Goal: Entertainment & Leisure: Consume media (video, audio)

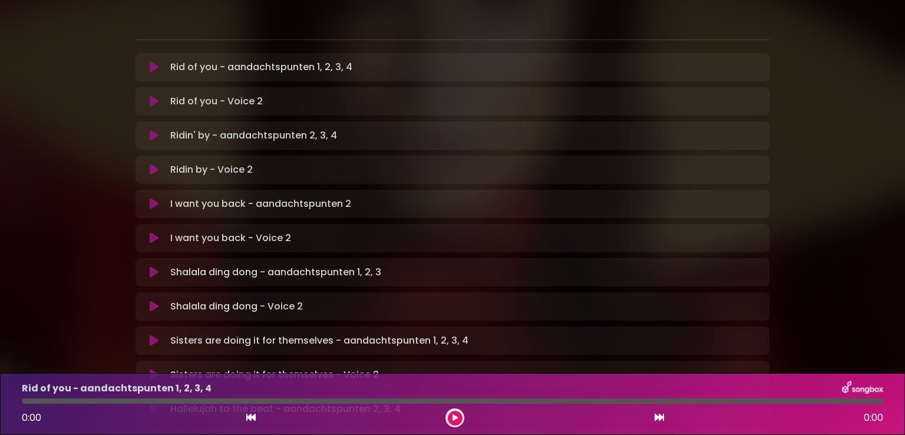
scroll to position [236, 0]
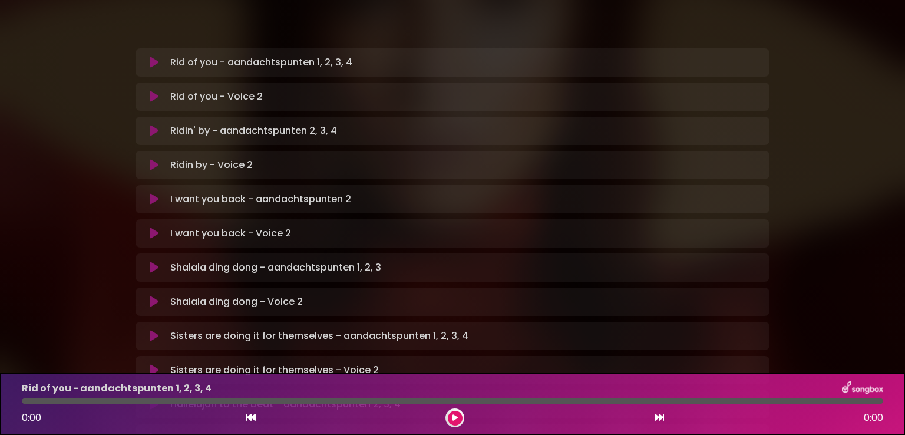
click at [157, 262] on icon at bounding box center [154, 268] width 9 height 12
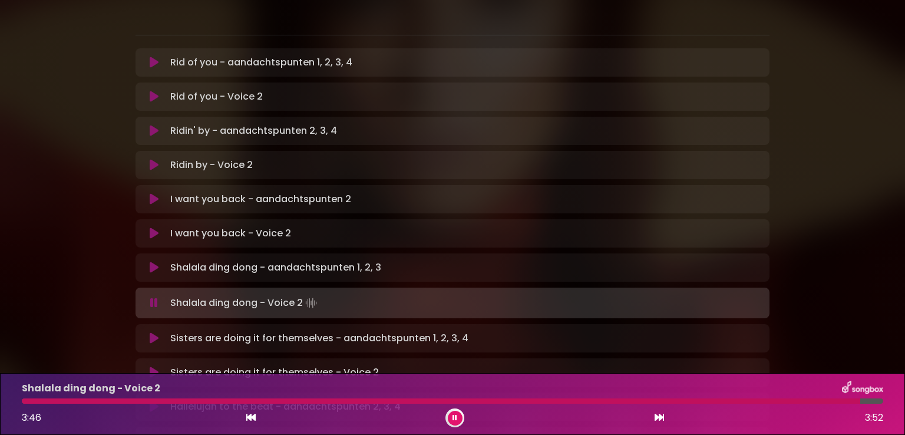
drag, startPoint x: 26, startPoint y: 403, endPoint x: 38, endPoint y: 404, distance: 11.8
click at [26, 402] on div at bounding box center [441, 400] width 839 height 5
click at [27, 401] on div at bounding box center [440, 400] width 836 height 5
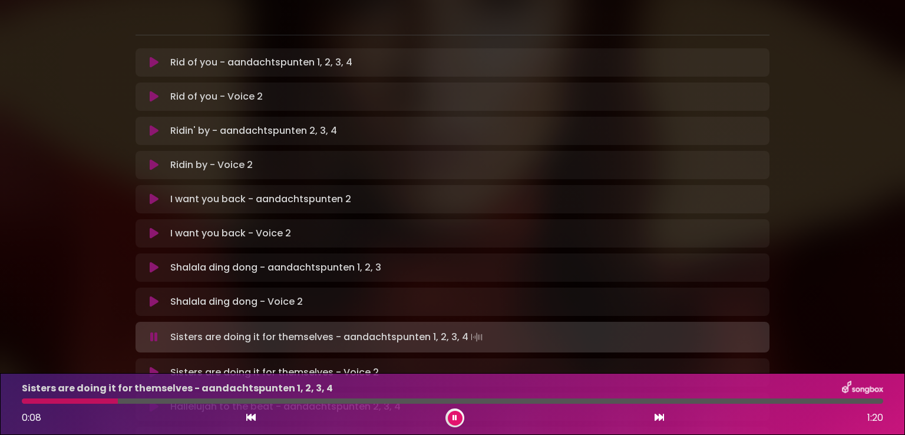
click at [457, 414] on icon at bounding box center [455, 417] width 5 height 7
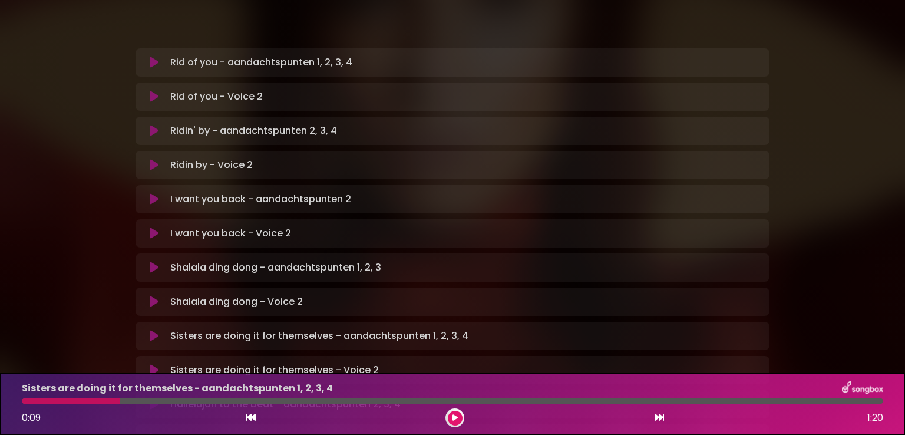
click at [156, 330] on icon at bounding box center [154, 336] width 9 height 12
click at [28, 399] on div at bounding box center [25, 400] width 7 height 5
click at [151, 364] on icon at bounding box center [154, 370] width 9 height 12
click at [153, 364] on icon at bounding box center [154, 370] width 9 height 12
click at [460, 413] on button at bounding box center [455, 418] width 15 height 15
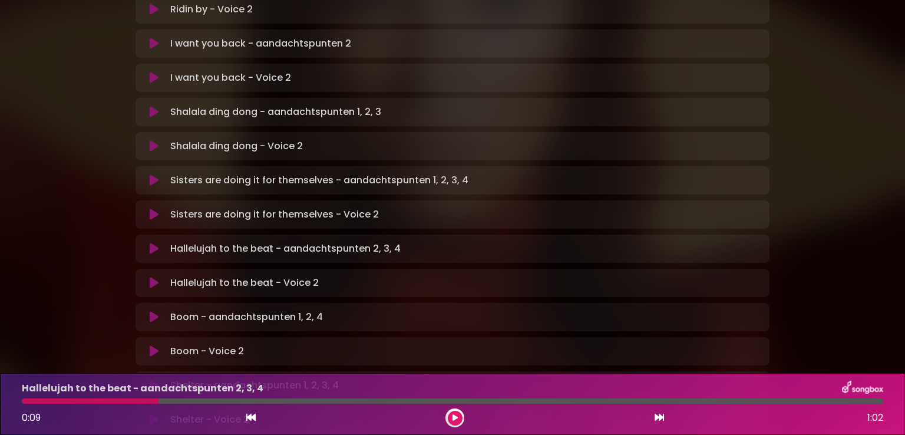
scroll to position [413, 0]
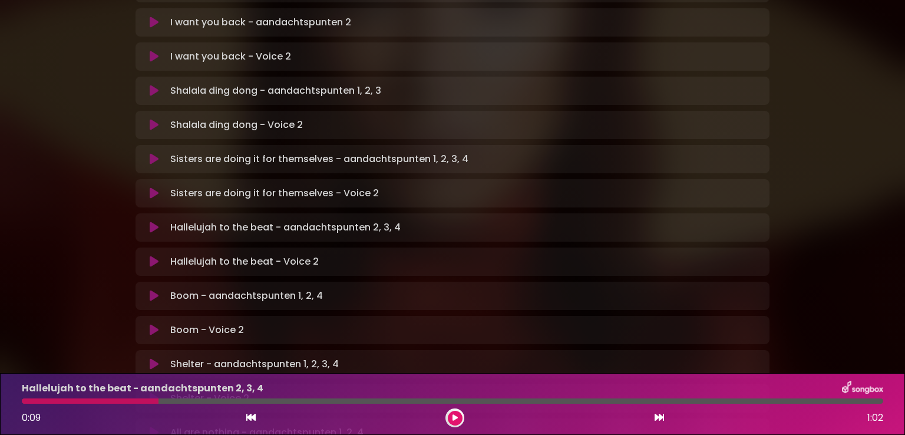
click at [153, 222] on icon at bounding box center [154, 228] width 9 height 12
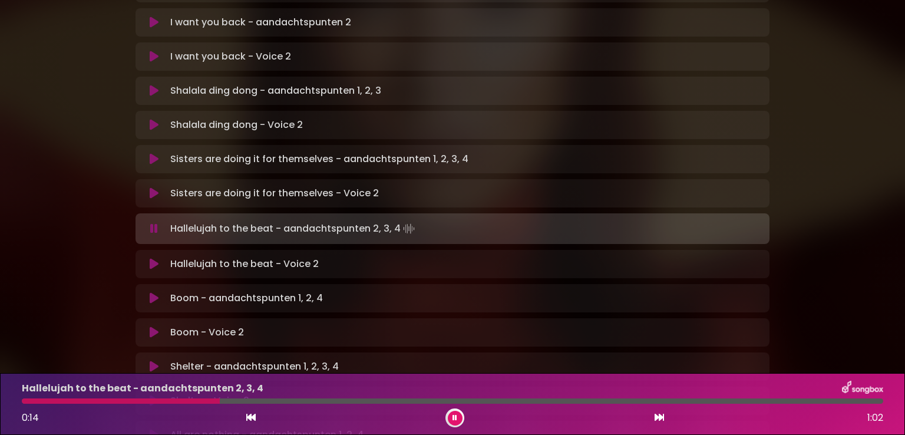
click at [29, 399] on div at bounding box center [121, 400] width 198 height 5
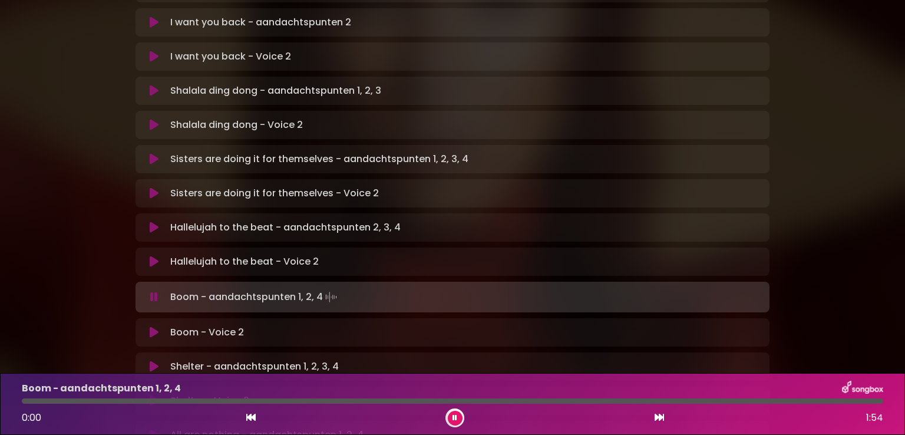
click at [153, 256] on icon at bounding box center [154, 262] width 9 height 12
drag, startPoint x: 155, startPoint y: 217, endPoint x: 176, endPoint y: 219, distance: 21.3
click at [159, 256] on button at bounding box center [154, 262] width 23 height 12
drag, startPoint x: 457, startPoint y: 414, endPoint x: 453, endPoint y: 378, distance: 35.6
click at [457, 413] on button at bounding box center [455, 418] width 15 height 15
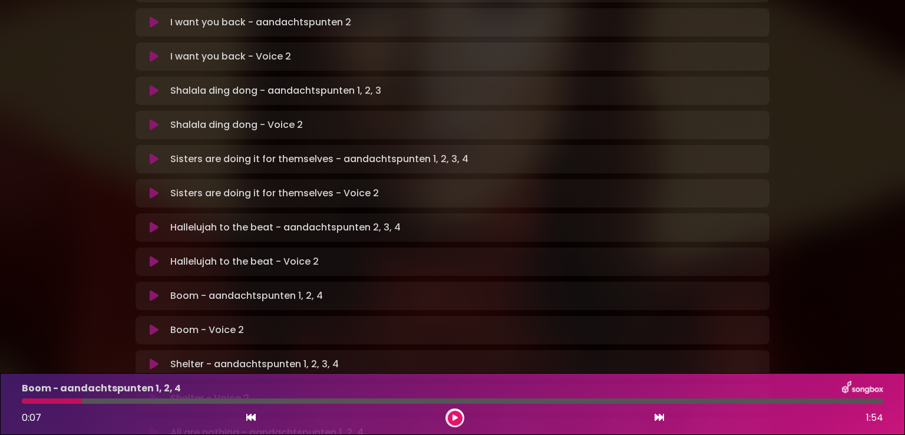
drag, startPoint x: 156, startPoint y: 249, endPoint x: 160, endPoint y: 254, distance: 6.4
click at [158, 290] on button at bounding box center [154, 296] width 23 height 12
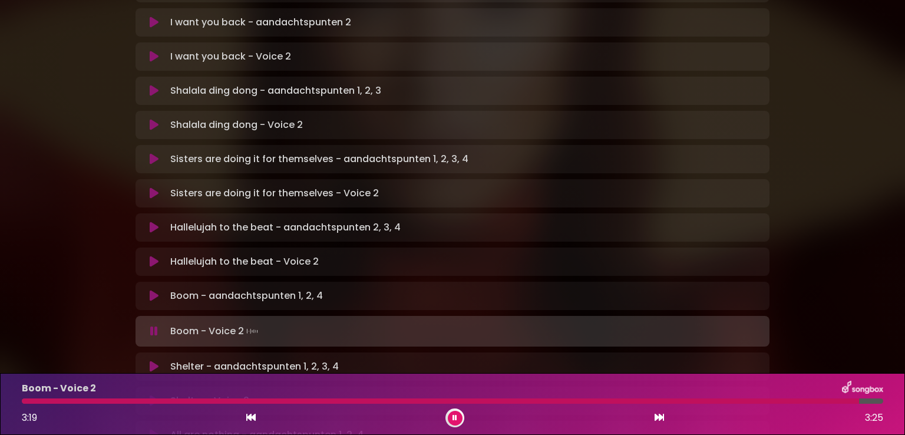
click at [28, 398] on div at bounding box center [441, 400] width 838 height 5
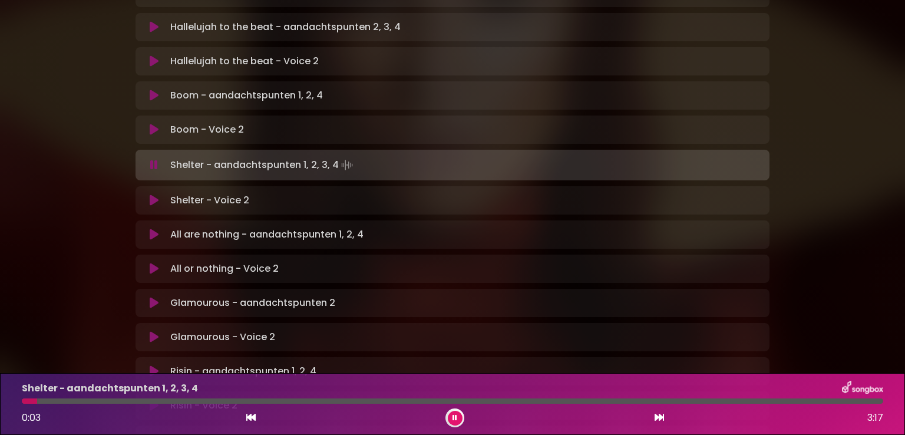
scroll to position [582, 0]
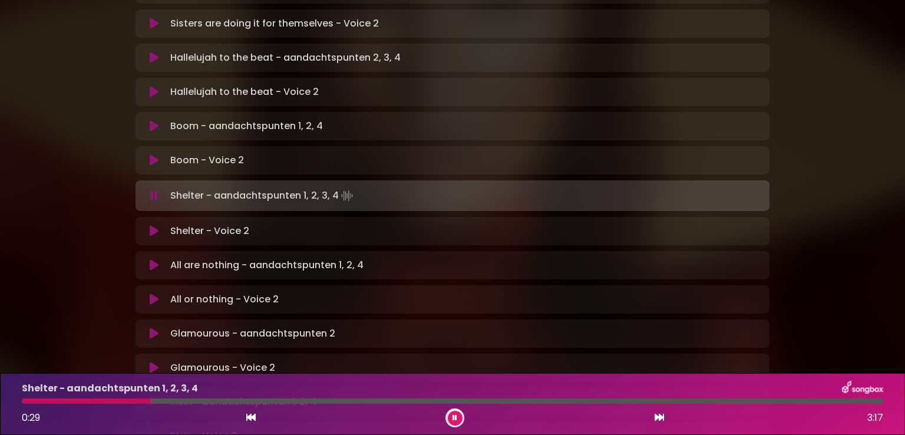
click at [459, 412] on button at bounding box center [455, 418] width 15 height 15
